Goal: Information Seeking & Learning: Check status

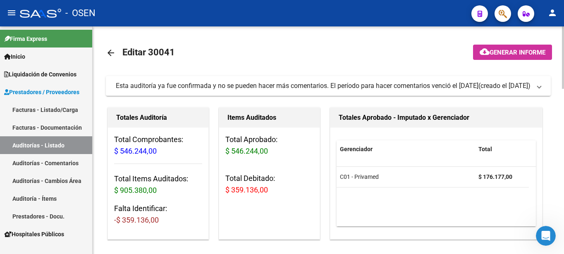
scroll to position [42, 0]
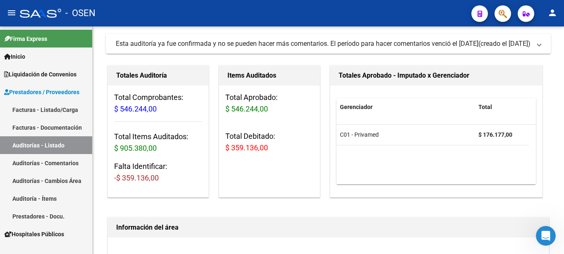
click at [43, 89] on span "Prestadores / Proveedores" at bounding box center [41, 92] width 75 height 9
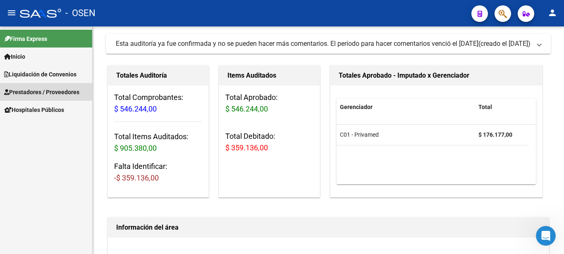
click at [43, 89] on span "Prestadores / Proveedores" at bounding box center [41, 92] width 75 height 9
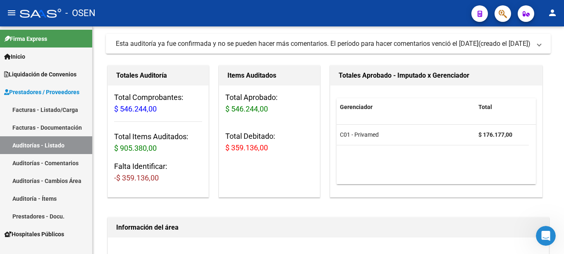
click at [44, 110] on link "Facturas - Listado/Carga" at bounding box center [46, 110] width 92 height 18
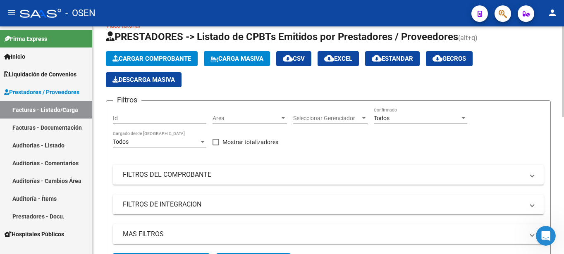
scroll to position [61, 0]
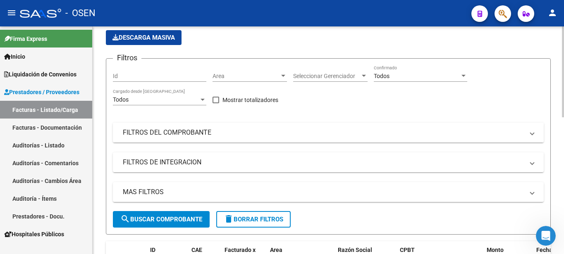
click at [530, 134] on span "FILTROS DEL COMPROBANTE" at bounding box center [327, 132] width 408 height 9
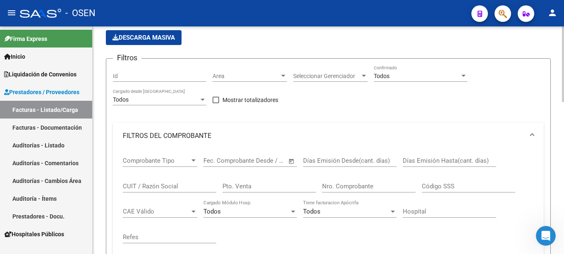
scroll to position [103, 0]
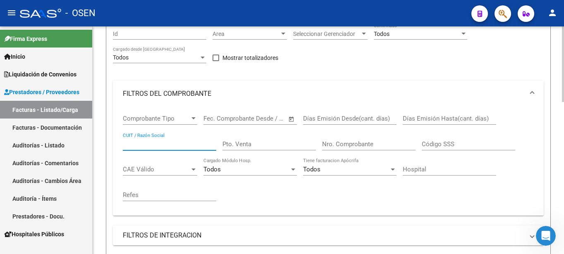
click at [161, 146] on input "CUIT / Razón Social" at bounding box center [170, 144] width 94 height 7
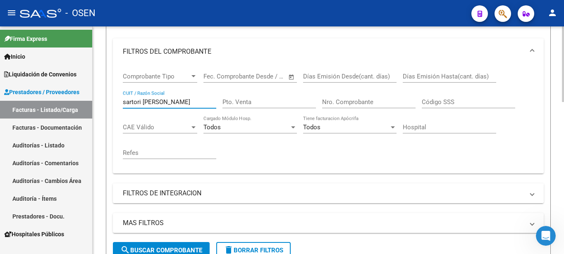
scroll to position [187, 0]
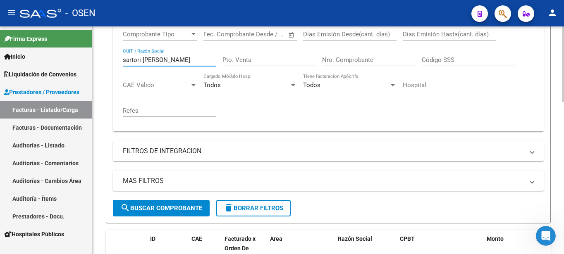
type input "sartori [PERSON_NAME]"
click at [188, 210] on span "search Buscar Comprobante" at bounding box center [161, 208] width 82 height 7
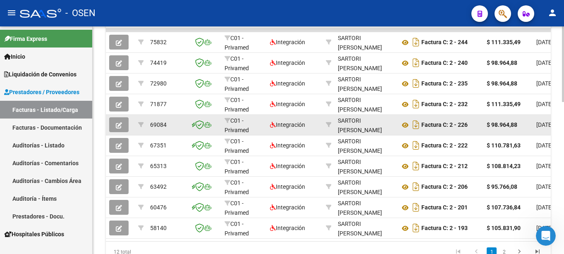
scroll to position [458, 0]
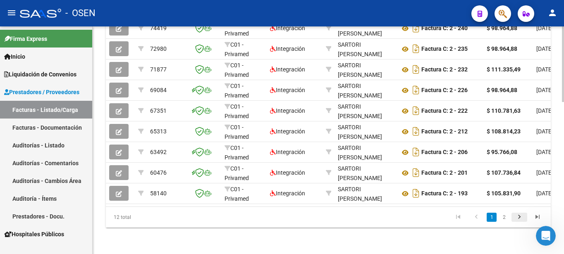
click at [520, 221] on icon "go to next page" at bounding box center [519, 218] width 11 height 10
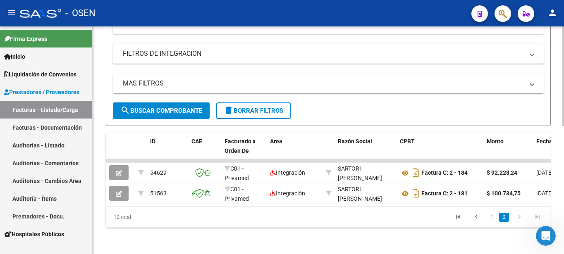
scroll to position [293, 0]
click at [479, 218] on icon "go to previous page" at bounding box center [476, 218] width 11 height 10
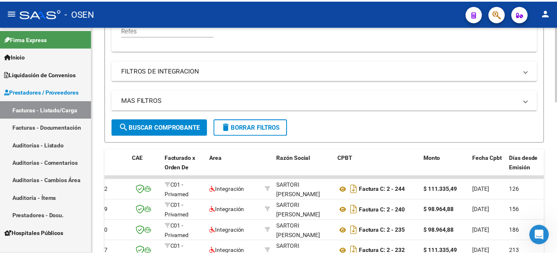
scroll to position [310, 0]
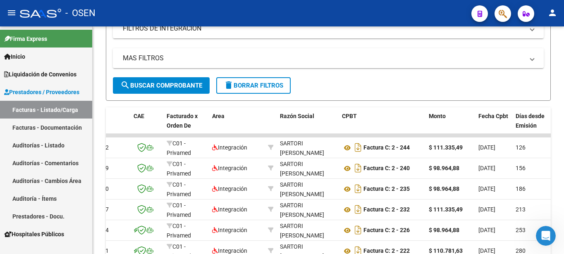
click at [551, 11] on mat-icon "person" at bounding box center [553, 13] width 10 height 10
click at [538, 53] on button "exit_to_app Salir" at bounding box center [536, 55] width 50 height 20
